Goal: Complete application form

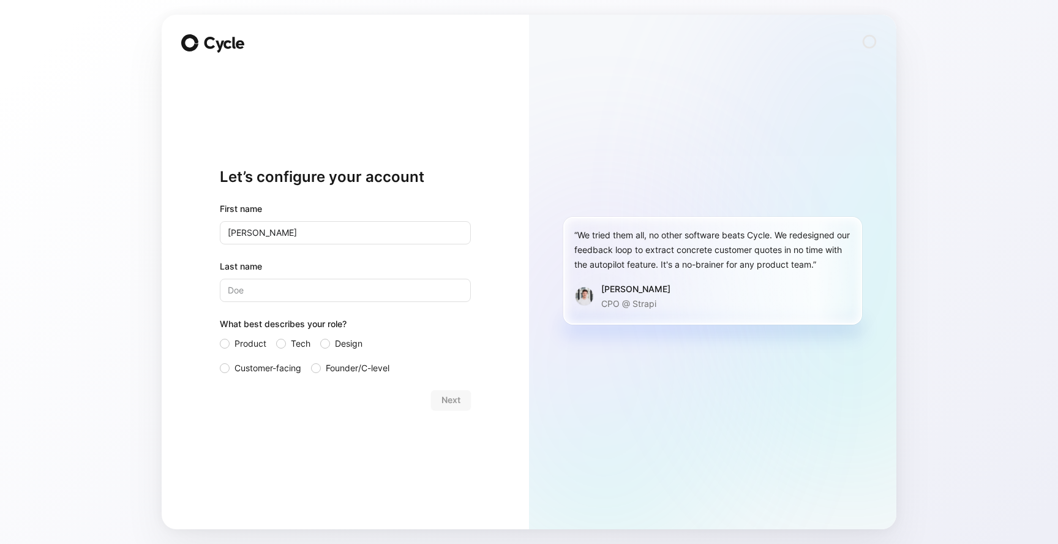
type input "[PERSON_NAME]"
type input "szabadi"
click at [304, 345] on span "Tech" at bounding box center [301, 343] width 20 height 15
click at [276, 336] on input "Tech" at bounding box center [276, 336] width 0 height 0
click at [442, 400] on span "Next" at bounding box center [451, 400] width 19 height 15
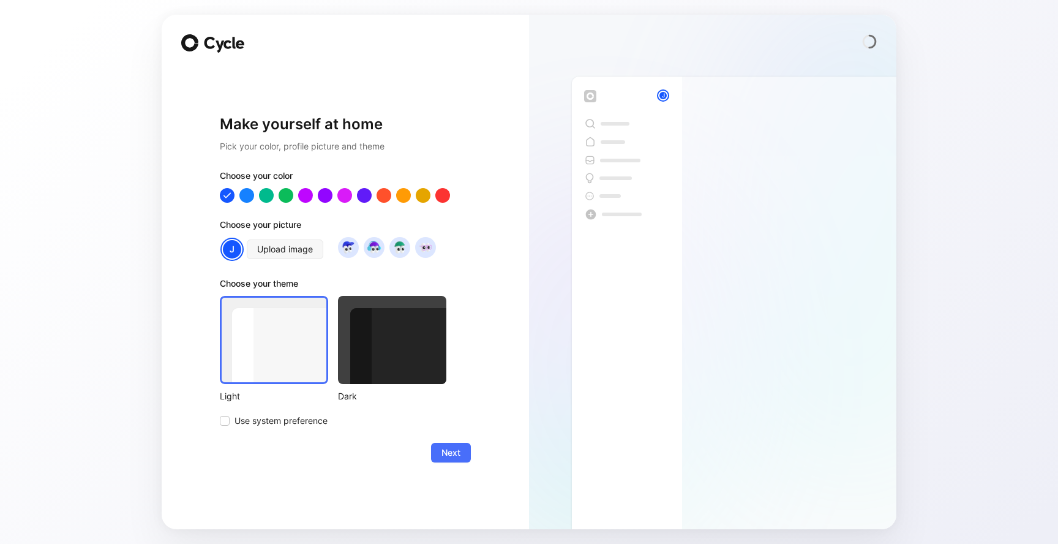
click at [361, 345] on div at bounding box center [392, 340] width 108 height 88
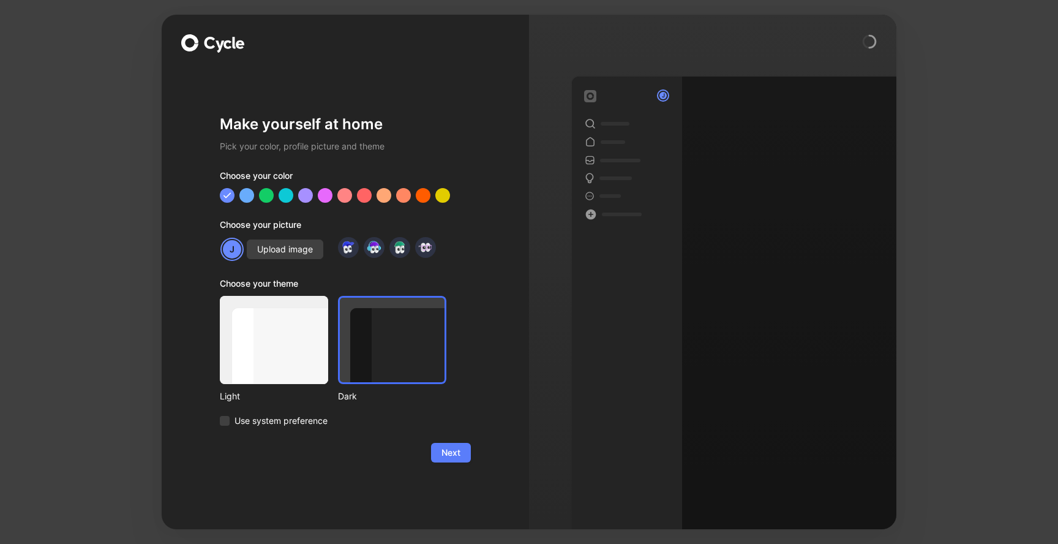
click at [451, 459] on span "Next" at bounding box center [451, 452] width 19 height 15
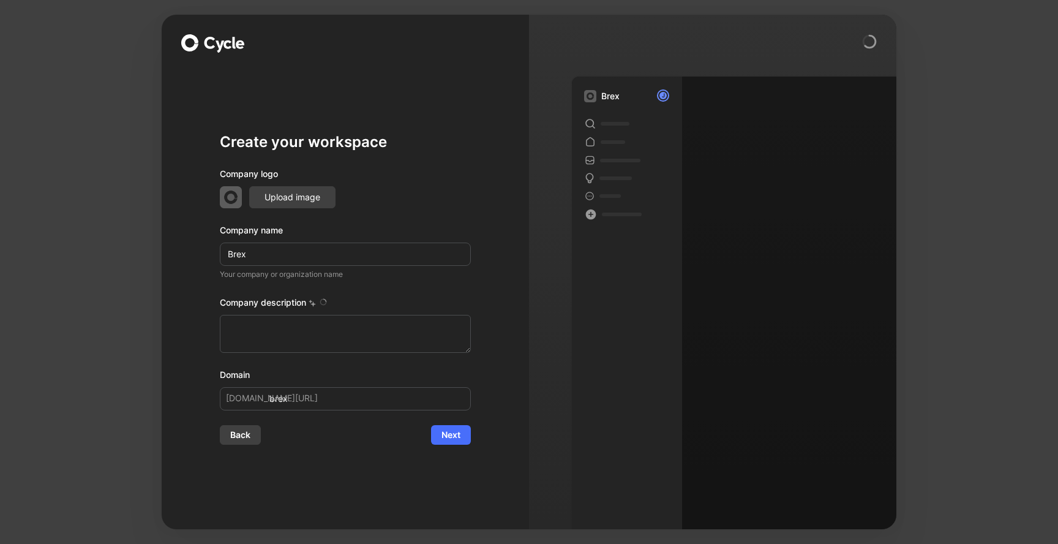
type textarea "Brex is a financial technology company founded in [DATE] by [PERSON_NAME] and […"
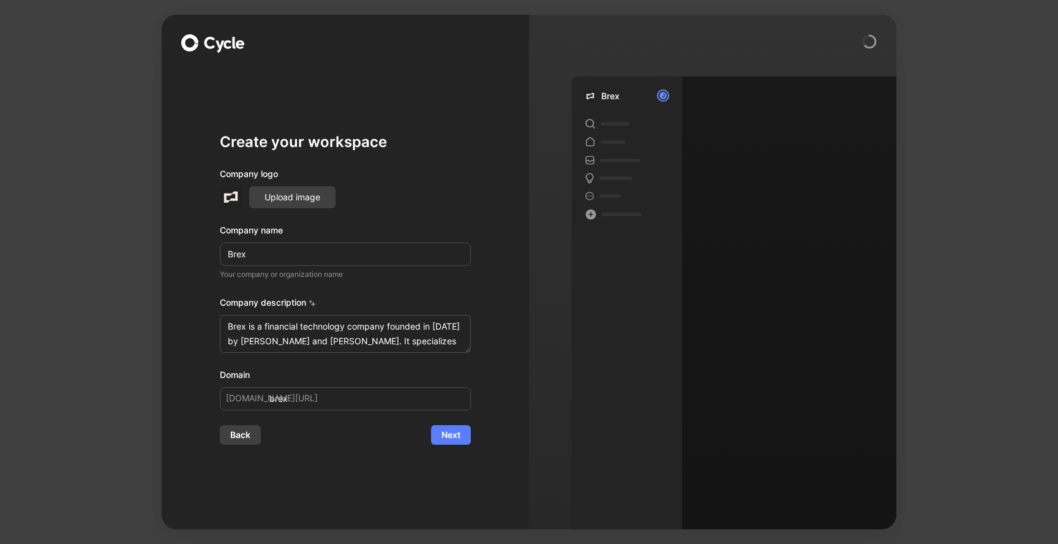
click at [457, 437] on span "Next" at bounding box center [451, 434] width 19 height 15
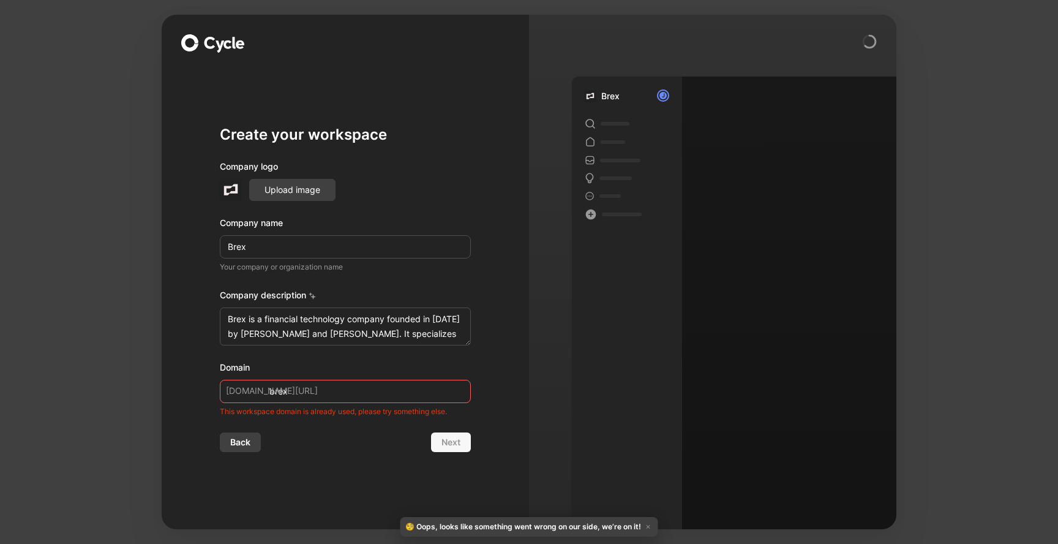
click at [402, 392] on input "brex" at bounding box center [345, 391] width 251 height 23
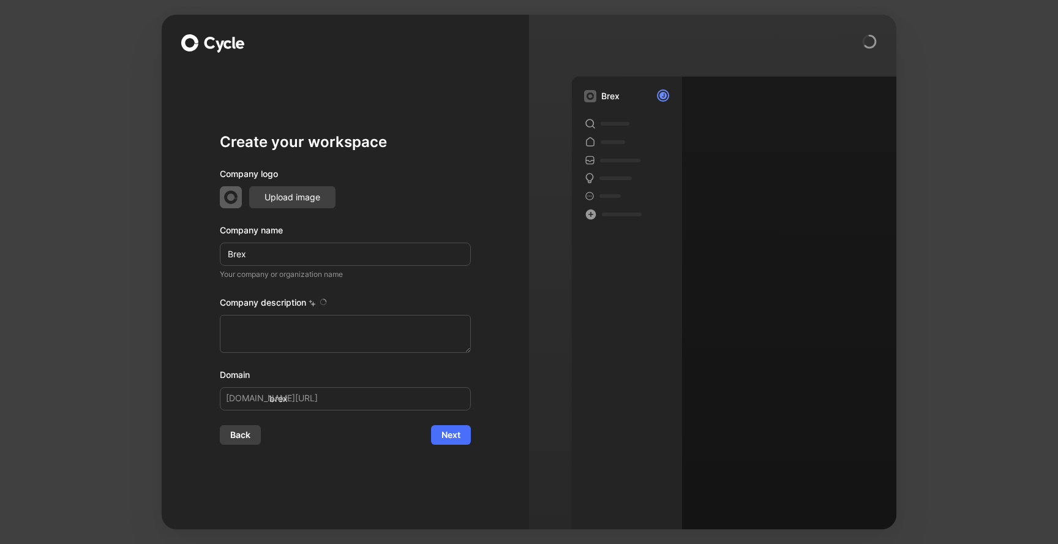
type textarea "Brex is a financial technology company founded in [DATE] by [PERSON_NAME] and […"
click at [219, 43] on icon at bounding box center [224, 45] width 43 height 16
click at [868, 44] on circle at bounding box center [869, 42] width 12 height 12
